Goal: Task Accomplishment & Management: Complete application form

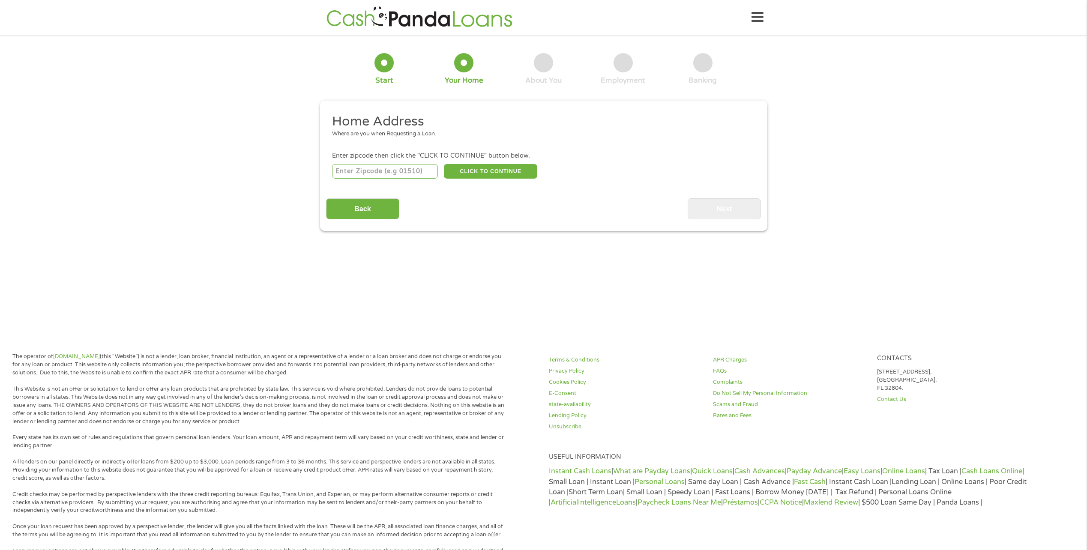
click at [424, 169] on input "number" at bounding box center [385, 171] width 106 height 15
type input "28227"
select select "[US_STATE]"
click at [507, 168] on button "CLICK TO CONTINUE" at bounding box center [490, 171] width 93 height 15
type input "28227"
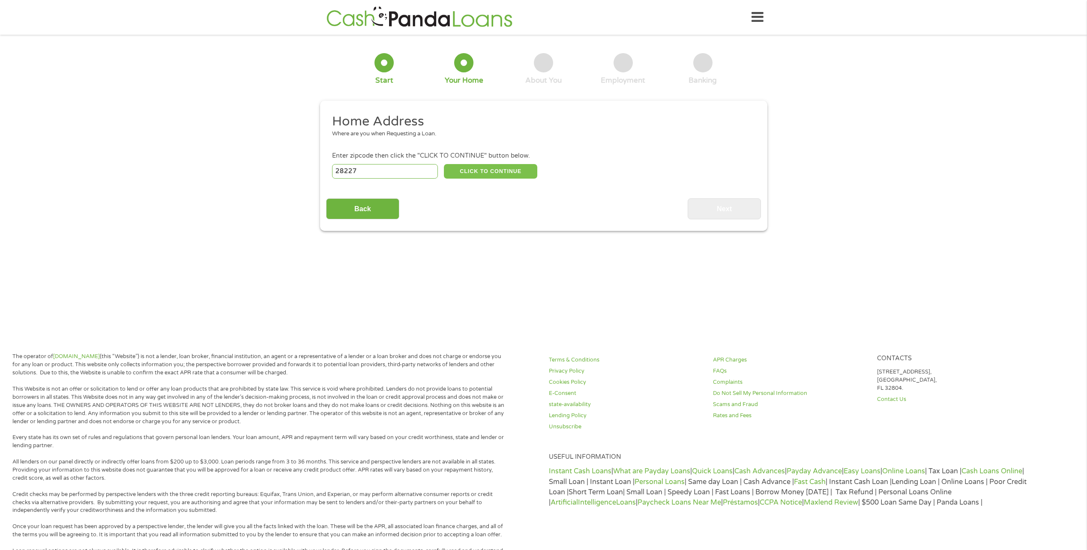
type input "Charlotte"
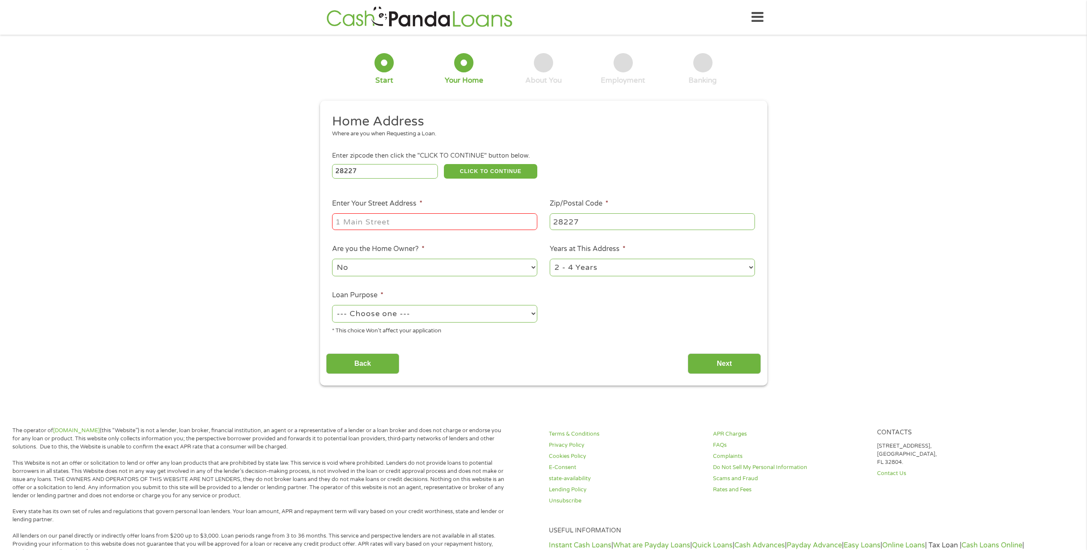
click at [482, 223] on input "Enter Your Street Address *" at bounding box center [434, 221] width 205 height 16
type input "[STREET_ADDRESS]"
click at [430, 309] on select "--- Choose one --- Pay Bills Debt Consolidation Home Improvement Major Purchase…" at bounding box center [434, 314] width 205 height 18
click at [332, 305] on select "--- Choose one --- Pay Bills Debt Consolidation Home Improvement Major Purchase…" at bounding box center [434, 314] width 205 height 18
click at [434, 317] on select "--- Choose one --- Pay Bills Debt Consolidation Home Improvement Major Purchase…" at bounding box center [434, 314] width 205 height 18
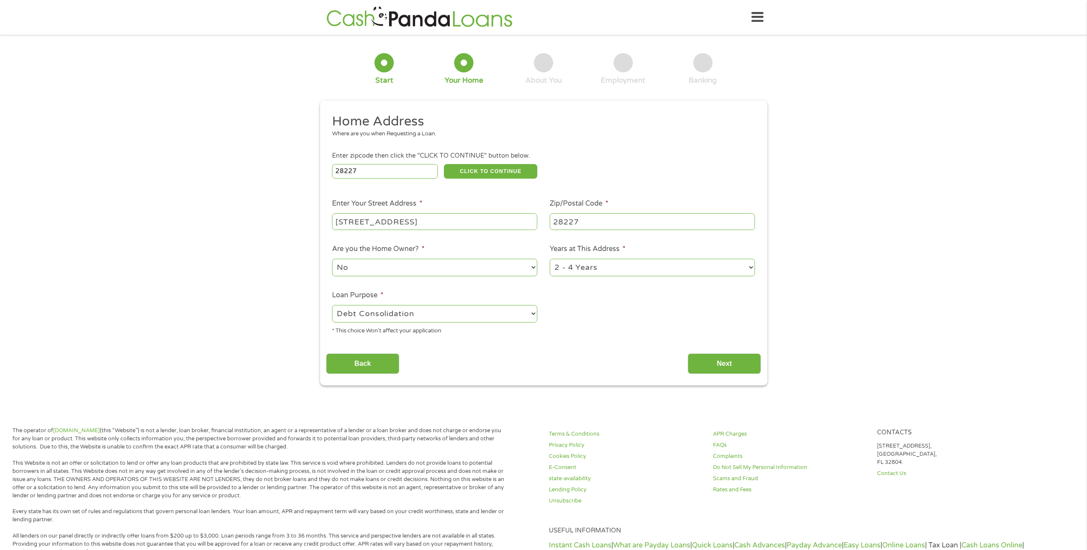
select select "paybills"
click at [332, 305] on select "--- Choose one --- Pay Bills Debt Consolidation Home Improvement Major Purchase…" at bounding box center [434, 314] width 205 height 18
click at [719, 365] on input "Next" at bounding box center [724, 363] width 73 height 21
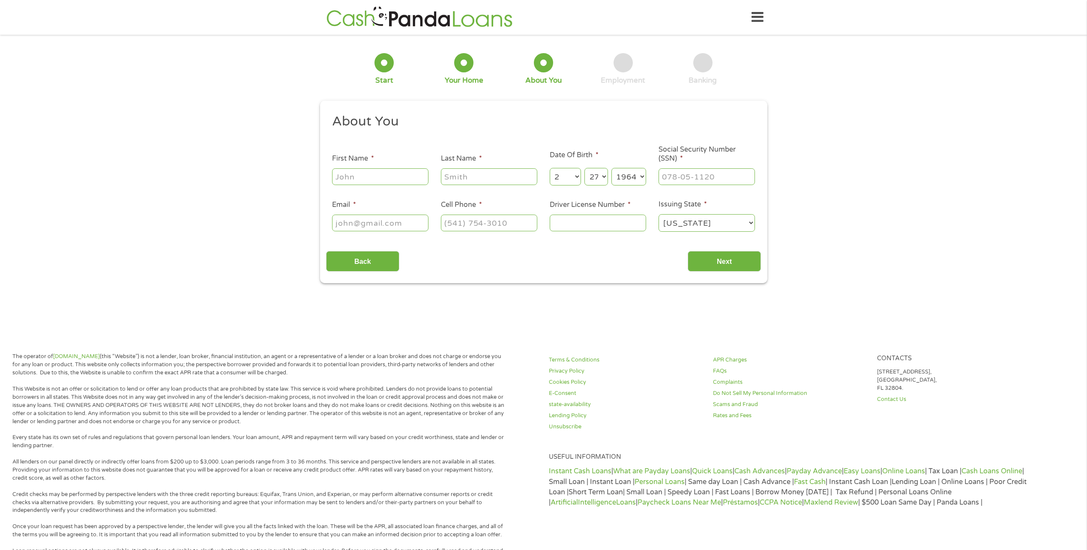
scroll to position [3, 3]
click at [405, 180] on input "First Name *" at bounding box center [380, 176] width 96 height 16
type input "[PERSON_NAME]"
type input "[EMAIL_ADDRESS][DOMAIN_NAME]"
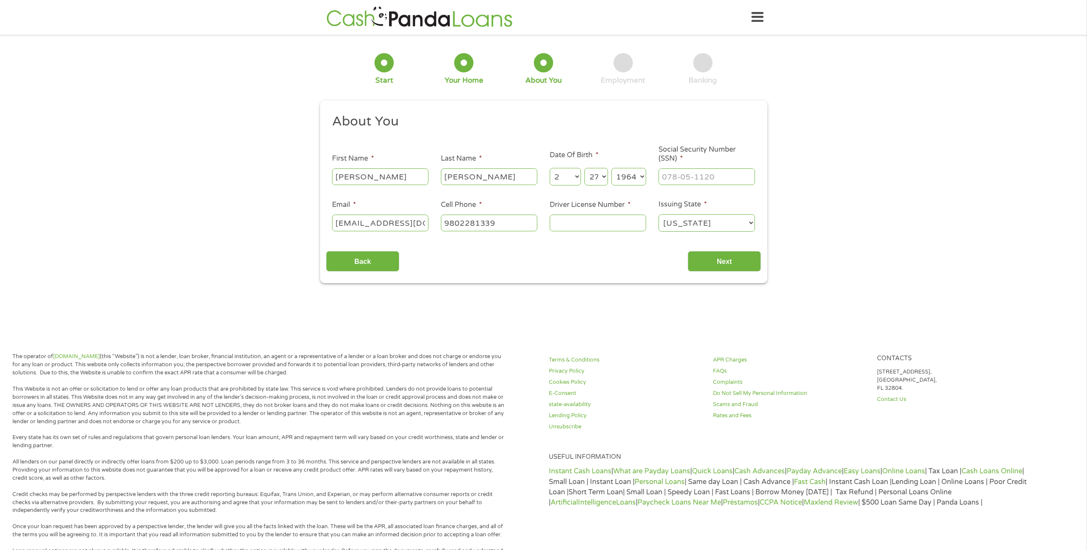
type input "[PHONE_NUMBER]"
drag, startPoint x: 522, startPoint y: 178, endPoint x: 417, endPoint y: 188, distance: 105.5
click at [423, 188] on ul "About You This field is hidden when viewing the form Title * --- Choose one ---…" at bounding box center [543, 176] width 435 height 126
type input "[PERSON_NAME]"
click at [543, 131] on li "About You" at bounding box center [540, 123] width 429 height 20
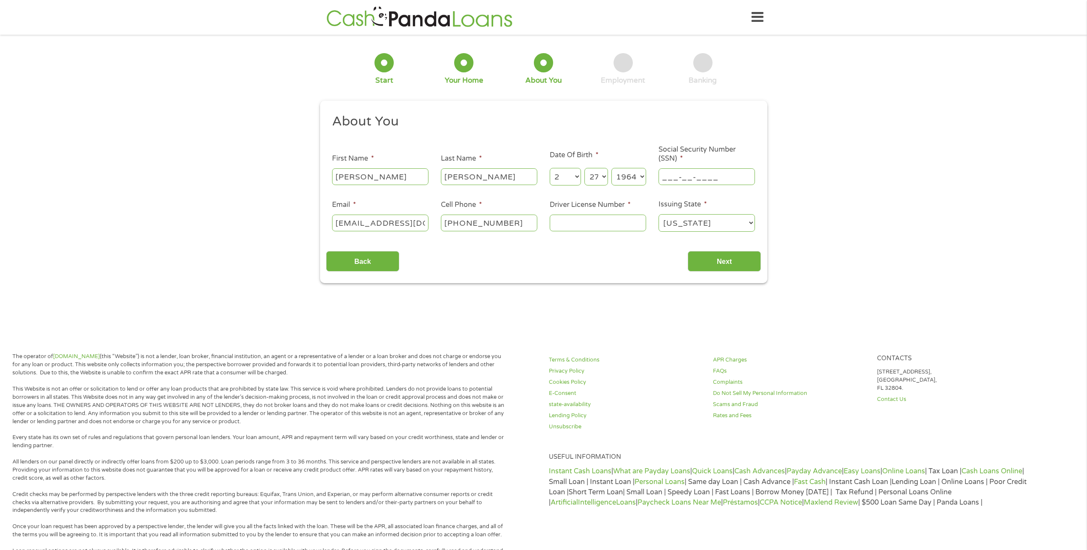
click at [696, 177] on input "___-__-____" at bounding box center [706, 176] width 96 height 16
type input "239-15-8986"
click at [610, 225] on input "Driver License Number *" at bounding box center [598, 223] width 96 height 16
type input "000003730761"
click at [723, 258] on input "Next" at bounding box center [724, 261] width 73 height 21
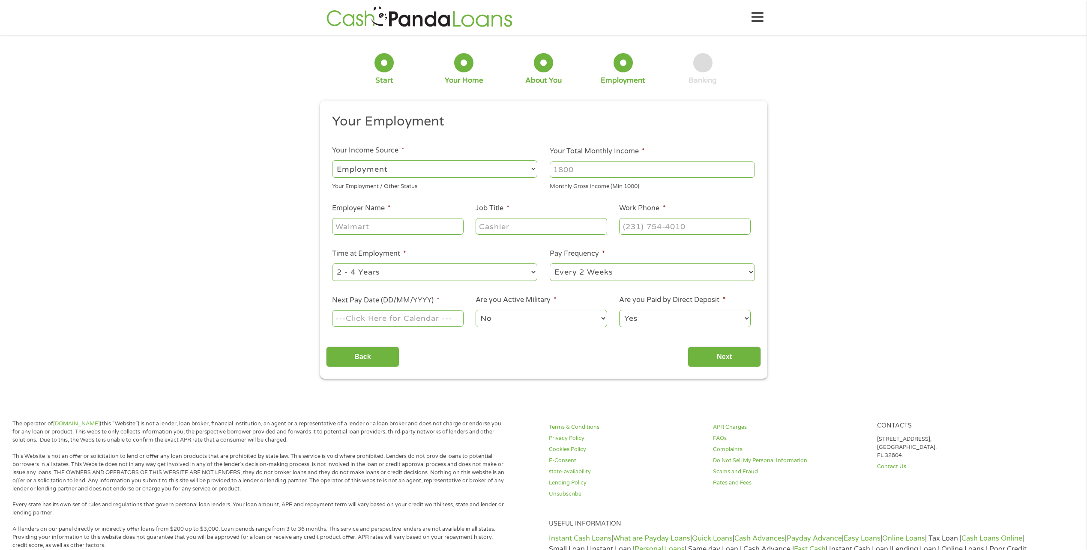
click at [464, 175] on select "--- Choose one --- Employment [DEMOGRAPHIC_DATA] Benefits" at bounding box center [434, 169] width 205 height 18
click at [332, 160] on select "--- Choose one --- Employment [DEMOGRAPHIC_DATA] Benefits" at bounding box center [434, 169] width 205 height 18
click at [595, 176] on input "Your Total Monthly Income *" at bounding box center [652, 170] width 205 height 16
type input "9000"
click at [440, 223] on input "Employer Name *" at bounding box center [397, 226] width 131 height 16
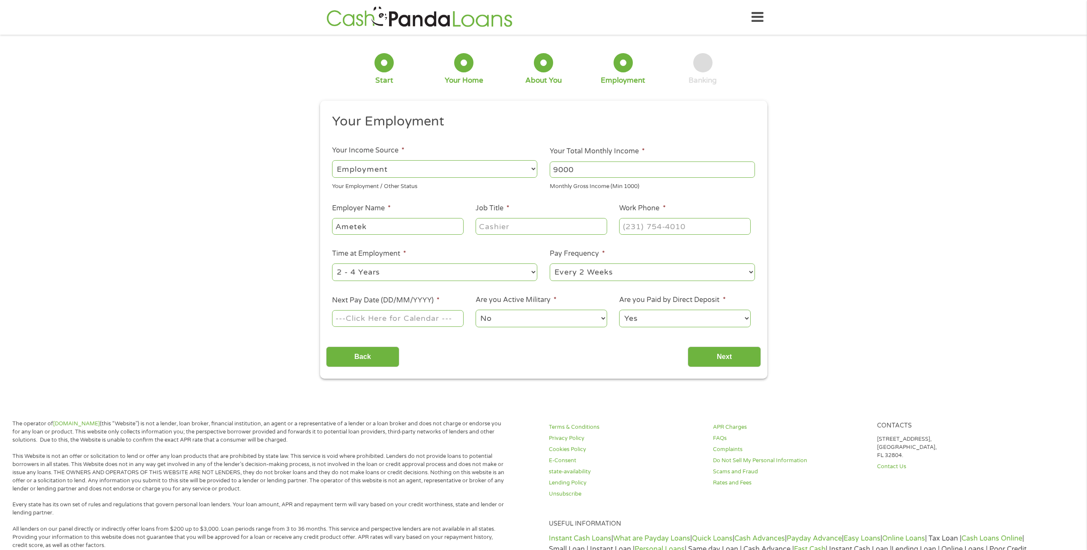
type input "Ametek"
click at [521, 227] on input "Job Title *" at bounding box center [541, 226] width 131 height 16
type input "Tech Manager"
click at [645, 228] on input "(___) ___-____" at bounding box center [684, 226] width 131 height 16
type input "[PHONE_NUMBER]"
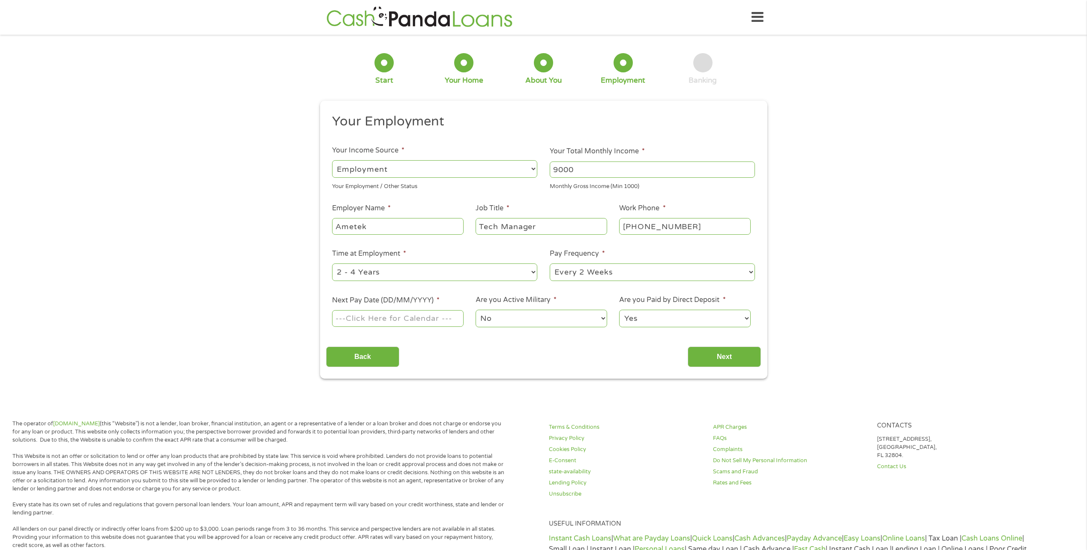
click at [598, 272] on select "--- Choose one --- Every 2 Weeks Every Week Monthly Semi-Monthly" at bounding box center [652, 272] width 205 height 18
drag, startPoint x: 418, startPoint y: 341, endPoint x: 418, endPoint y: 335, distance: 6.0
click at [418, 341] on div "Back Next" at bounding box center [543, 353] width 435 height 27
click at [419, 318] on input "Next Pay Date (DD/MM/YYYY) *" at bounding box center [397, 318] width 131 height 16
type input "[DATE]"
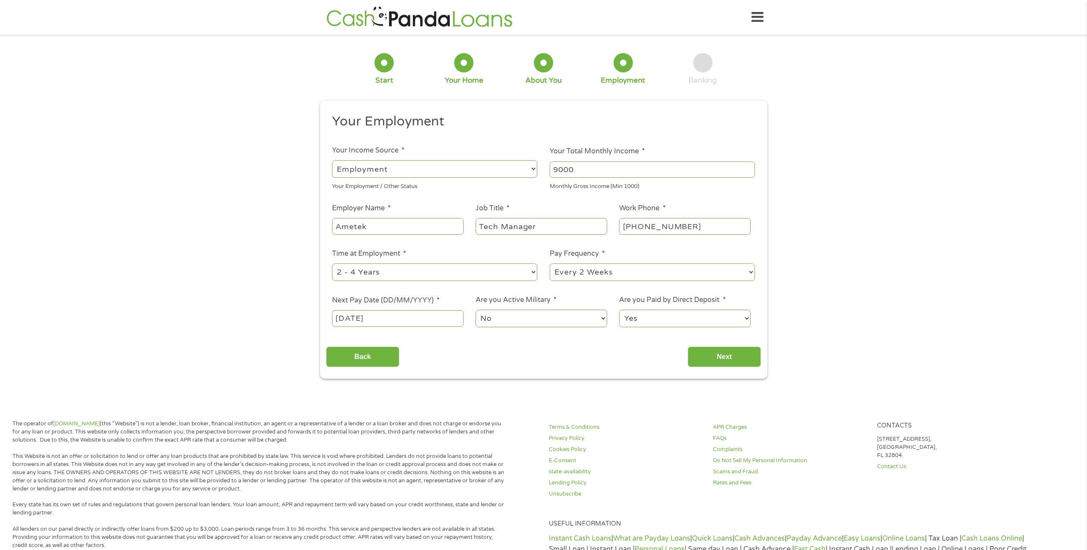
click at [522, 315] on select "No Yes" at bounding box center [541, 319] width 131 height 18
click at [476, 310] on select "No Yes" at bounding box center [541, 319] width 131 height 18
click at [685, 317] on select "Yes No" at bounding box center [684, 319] width 131 height 18
click at [677, 319] on select "Yes No" at bounding box center [684, 319] width 131 height 18
click at [728, 357] on input "Next" at bounding box center [724, 357] width 73 height 21
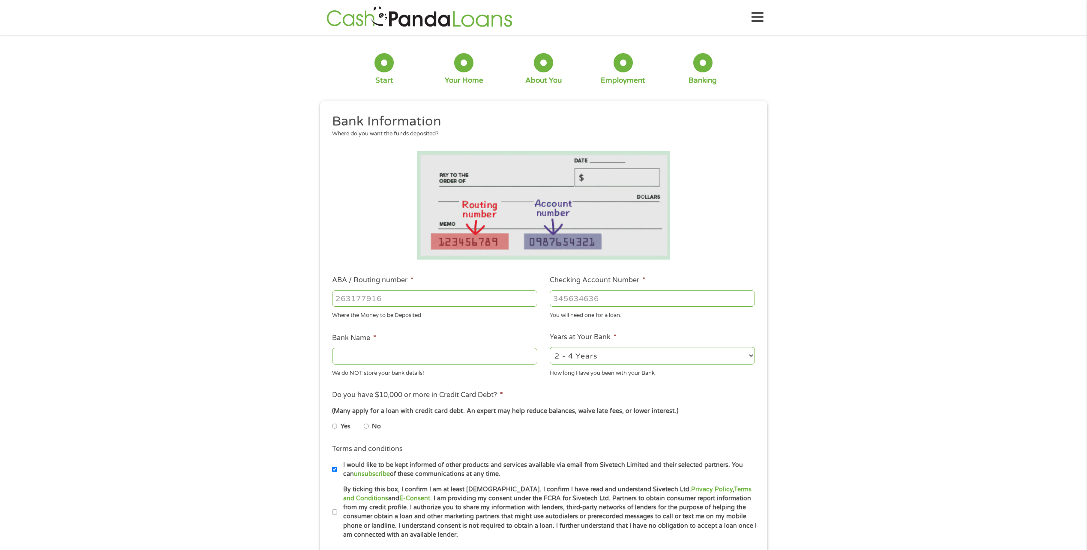
click at [420, 304] on input "ABA / Routing number *" at bounding box center [434, 298] width 205 height 16
type input "054000030"
type input "PNC BANK NA"
type input "054000030"
click at [594, 294] on input "Checking Account Number *" at bounding box center [652, 298] width 205 height 16
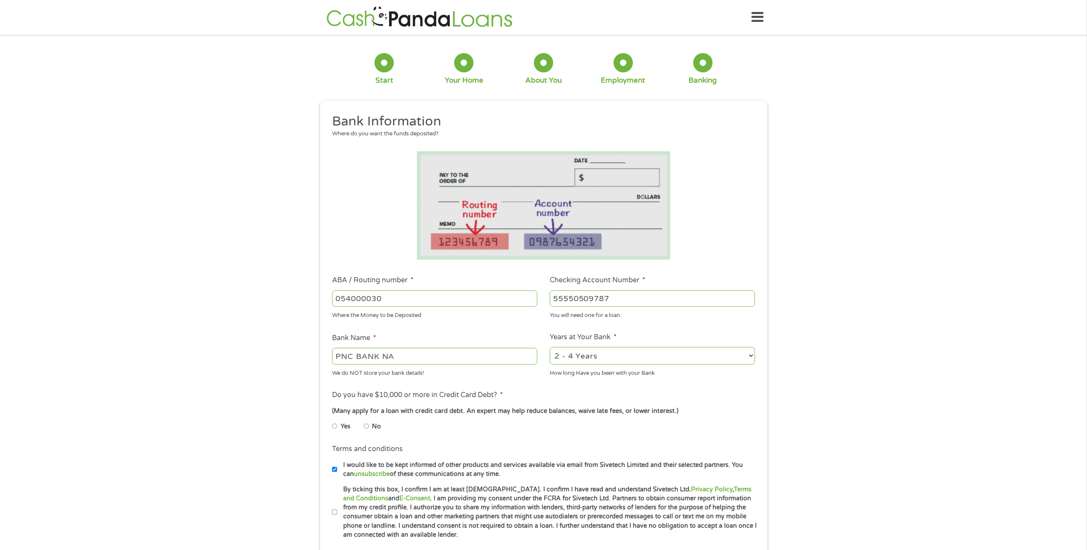
type input "55550509787"
click at [369, 428] on li "No" at bounding box center [379, 426] width 31 height 17
click at [365, 426] on input "No" at bounding box center [366, 426] width 5 height 14
radio input "true"
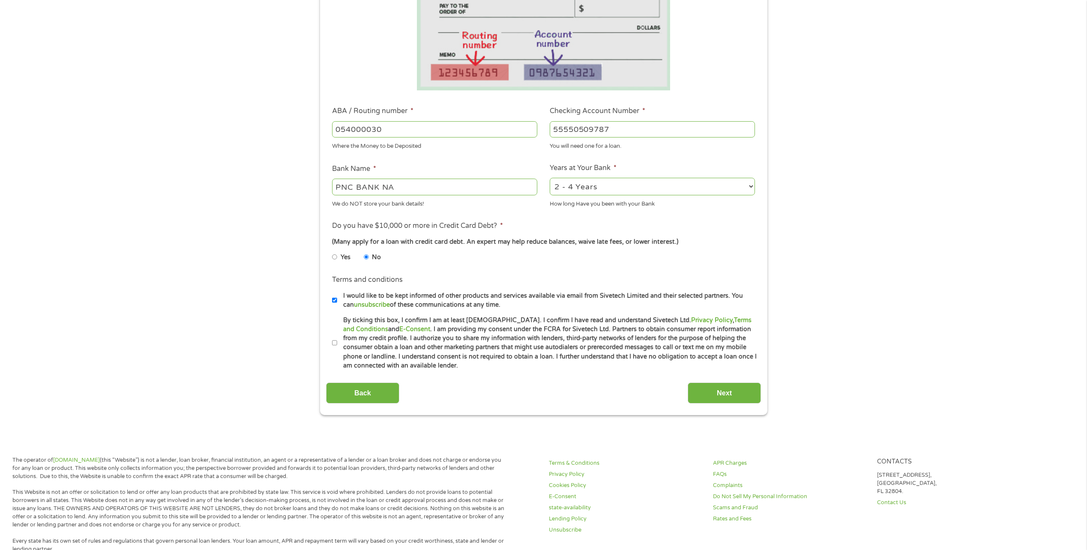
scroll to position [171, 0]
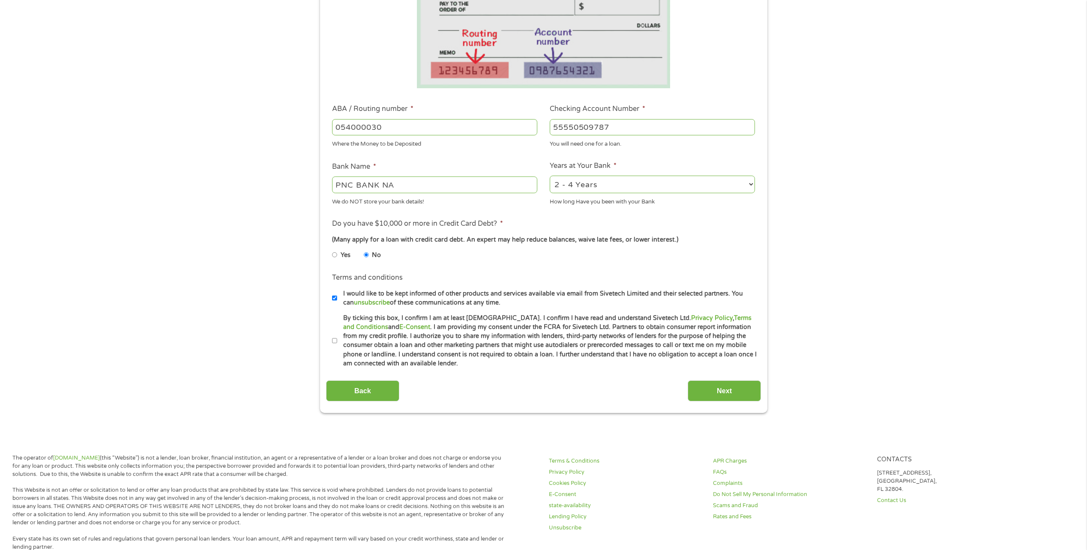
click at [334, 341] on input "By ticking this box, I confirm I am at least [DEMOGRAPHIC_DATA]. I confirm I ha…" at bounding box center [334, 341] width 5 height 14
checkbox input "true"
click at [730, 392] on input "Next" at bounding box center [724, 390] width 73 height 21
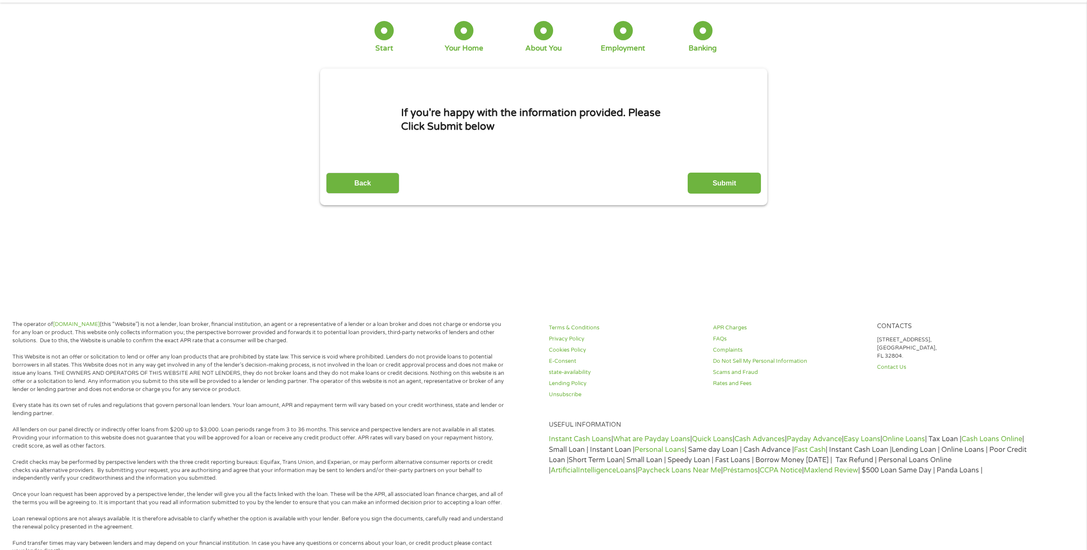
scroll to position [0, 0]
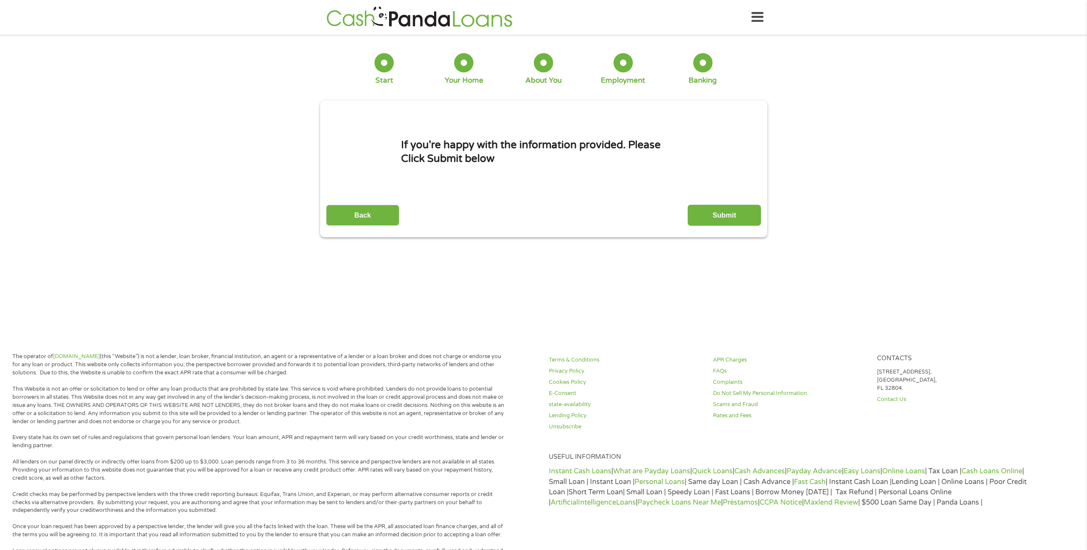
click at [740, 207] on input "Submit" at bounding box center [724, 215] width 73 height 21
